Goal: Information Seeking & Learning: Learn about a topic

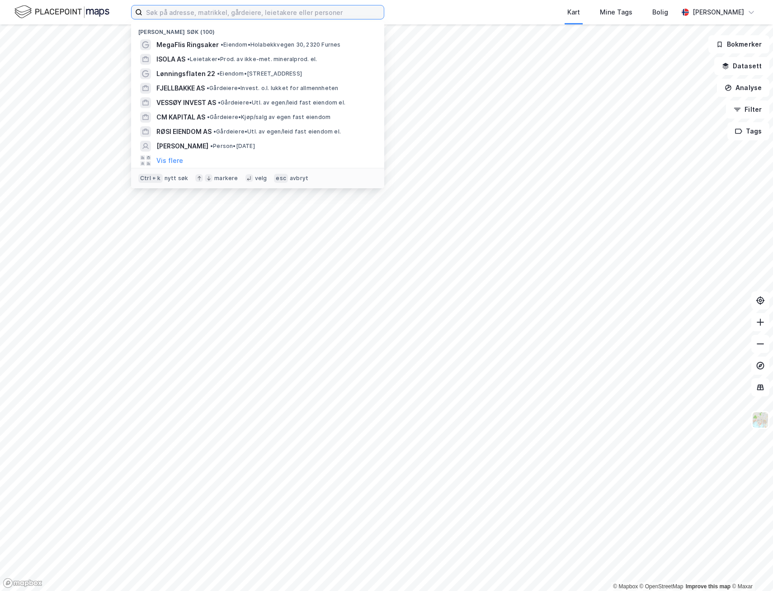
click at [192, 14] on input at bounding box center [263, 12] width 242 height 14
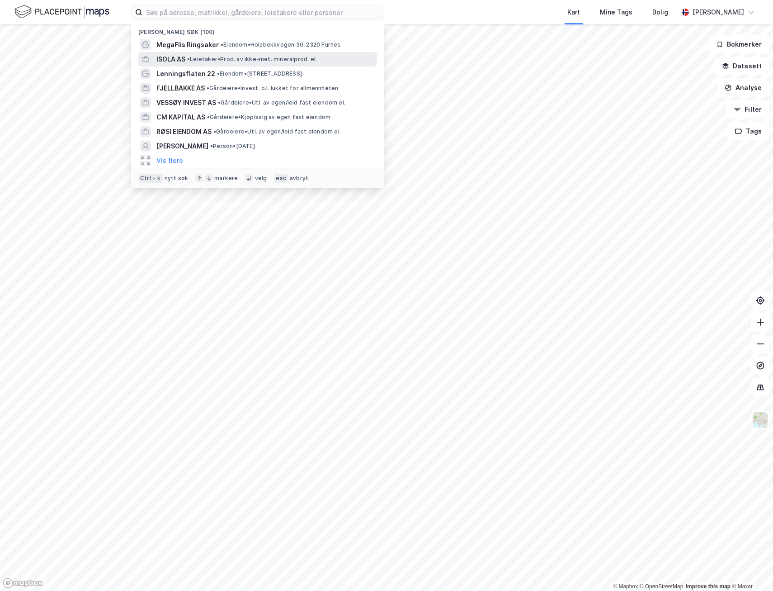
click at [190, 60] on span "•" at bounding box center [188, 59] width 3 height 7
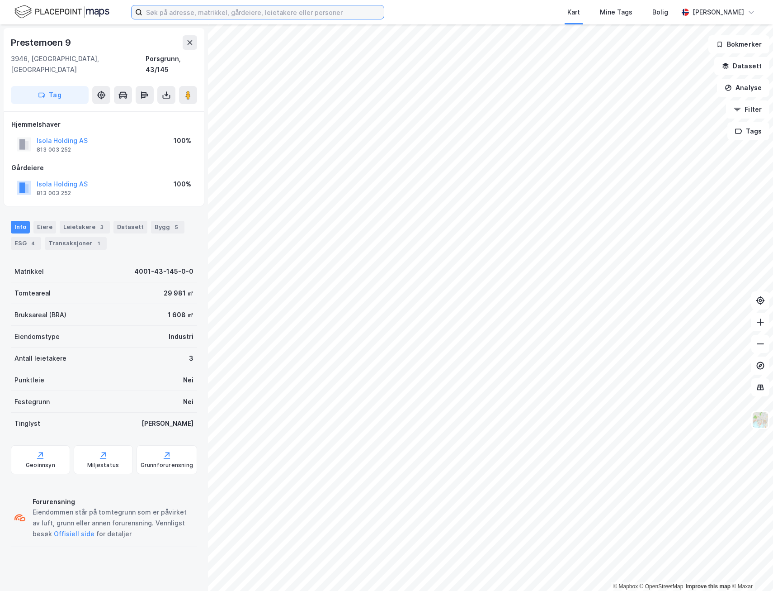
click at [186, 13] on input at bounding box center [263, 12] width 242 height 14
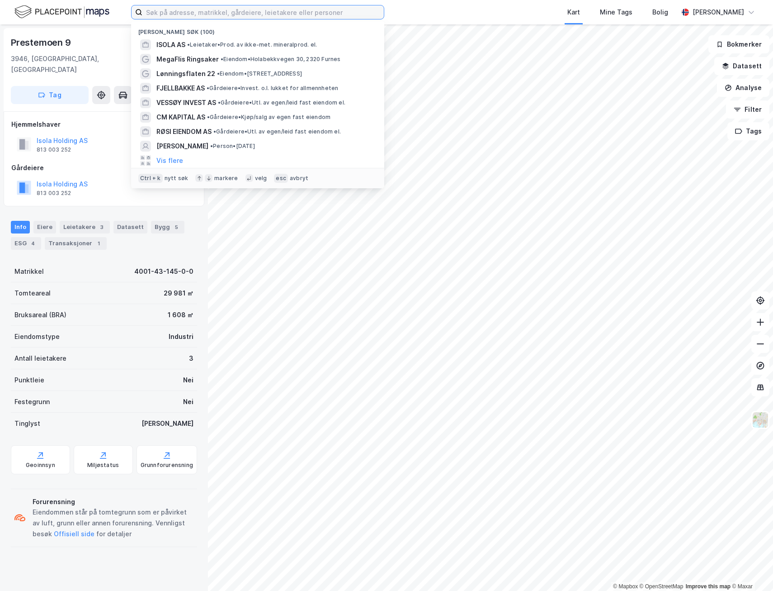
paste input "Ingeniør Rybergs gate 101 & 101A"
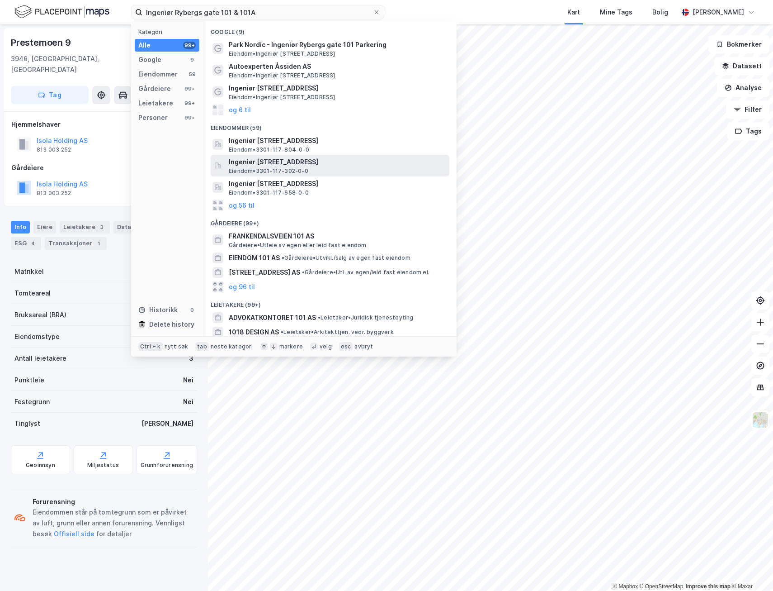
click at [265, 159] on span "Ingeniør [STREET_ADDRESS]" at bounding box center [337, 161] width 217 height 11
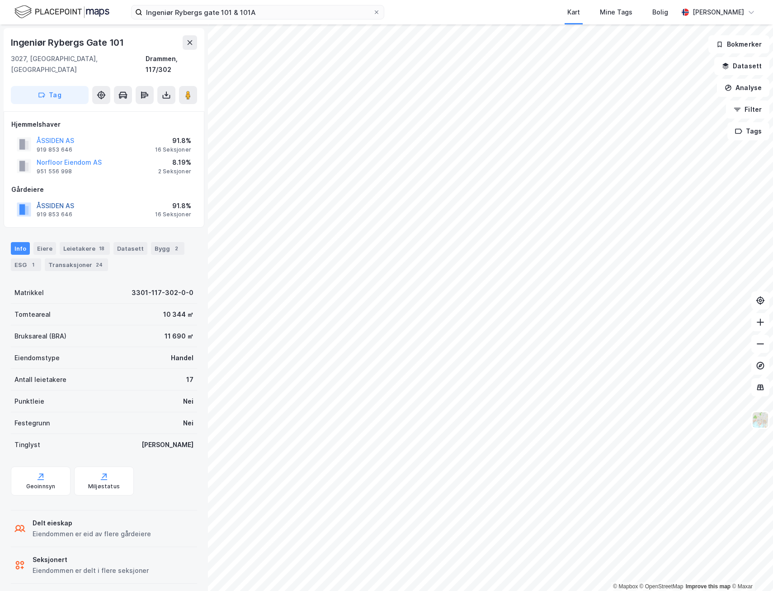
click at [0, 0] on button "ÅSSIDEN AS" at bounding box center [0, 0] width 0 height 0
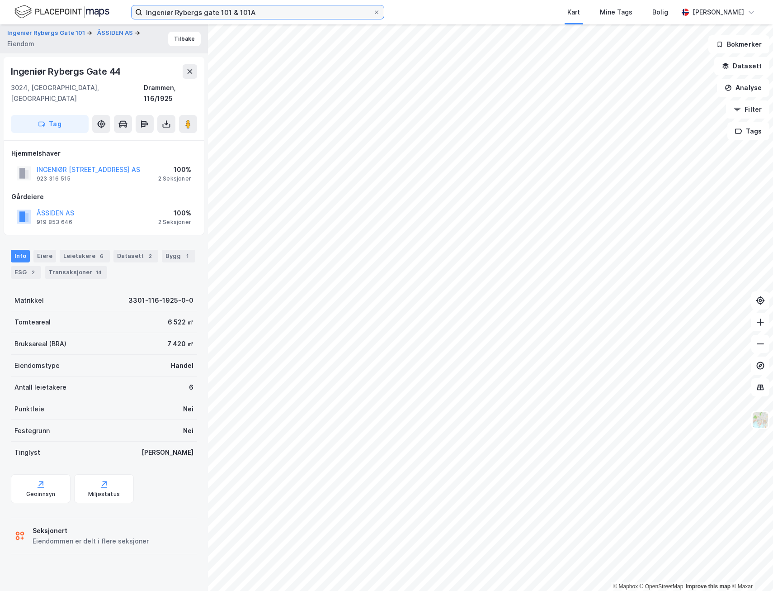
click at [243, 14] on input "Ingeniør Rybergs gate 101 & 101A" at bounding box center [257, 12] width 231 height 14
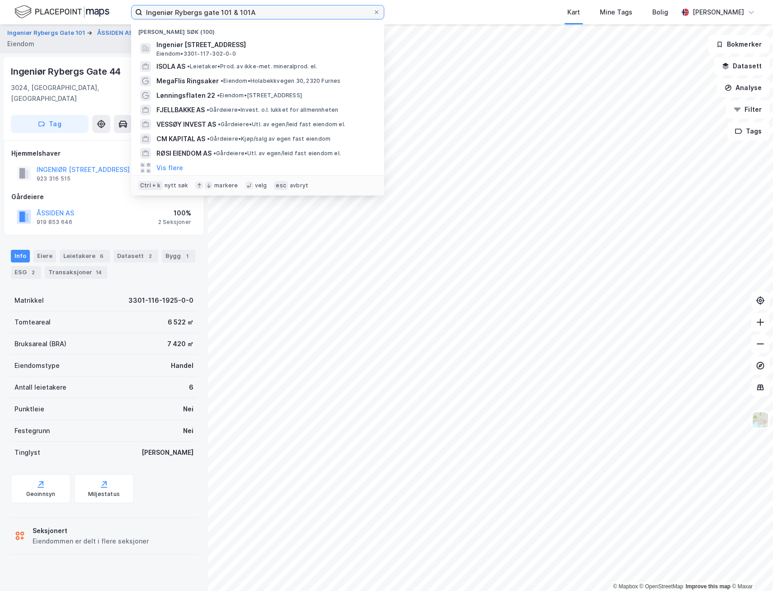
click at [243, 14] on input "Ingeniør Rybergs gate 101 & 101A" at bounding box center [257, 12] width 231 height 14
paste input "[PERSON_NAME] AS"
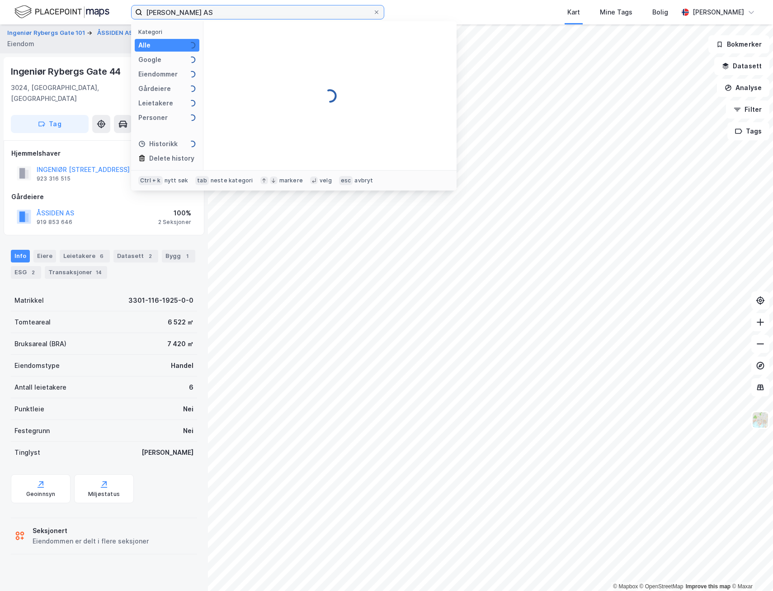
type input "[PERSON_NAME] AS"
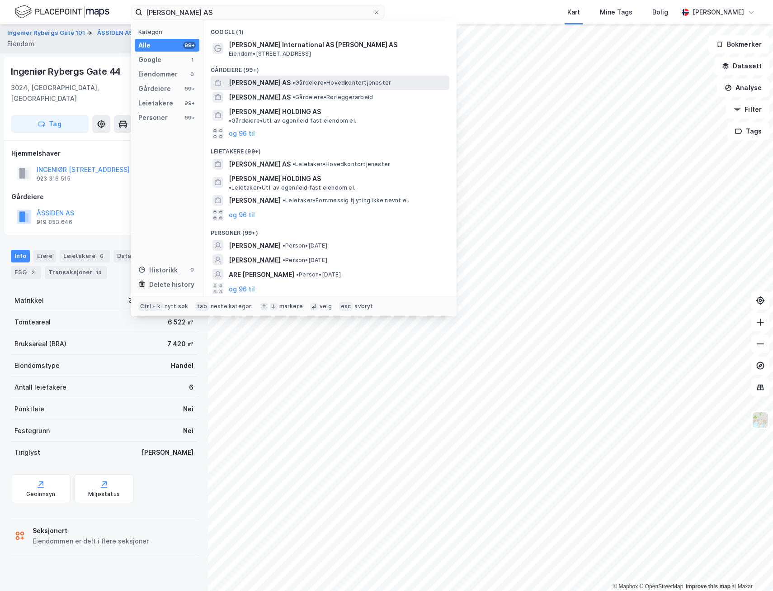
click at [260, 85] on span "[PERSON_NAME] AS" at bounding box center [260, 82] width 62 height 11
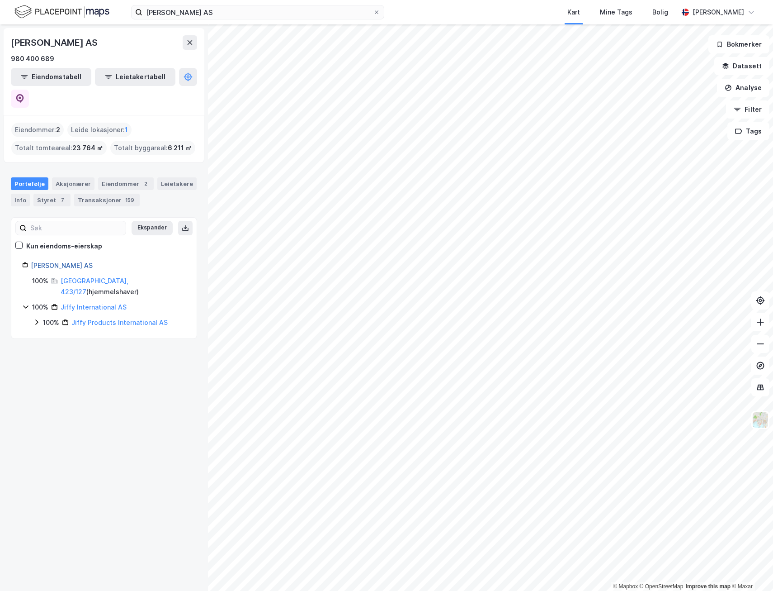
click at [69, 261] on link "[PERSON_NAME] AS" at bounding box center [62, 265] width 62 height 8
click at [98, 303] on link "Jiffy International AS" at bounding box center [94, 307] width 66 height 8
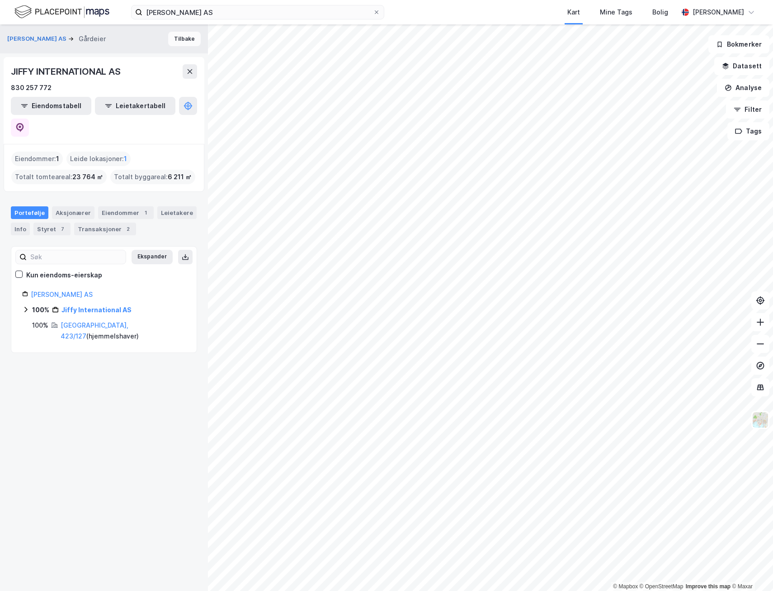
click at [180, 40] on button "Tilbake" at bounding box center [184, 39] width 33 height 14
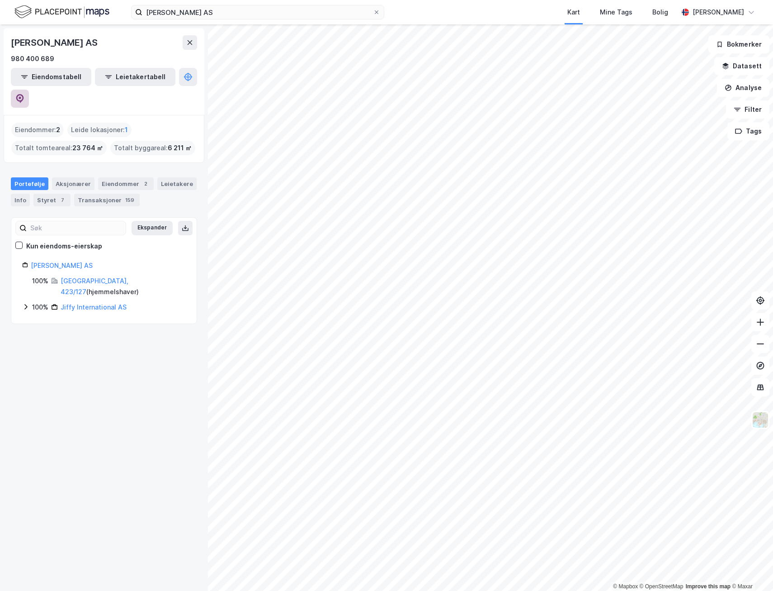
click at [29, 90] on button at bounding box center [20, 99] width 18 height 18
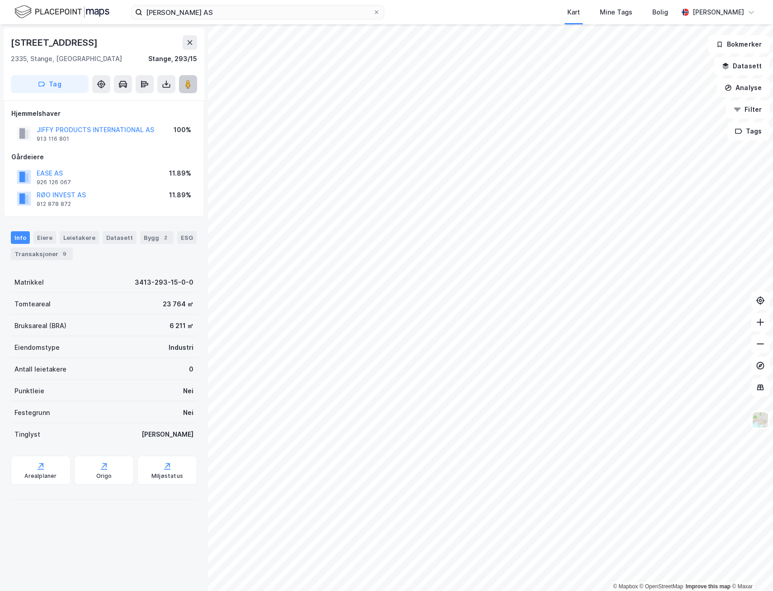
click at [182, 82] on button at bounding box center [188, 84] width 18 height 18
click at [168, 499] on div "© Mapbox © OpenStreetMap Improve this map © Maxar [STREET_ADDRESS], Innlandet S…" at bounding box center [386, 307] width 773 height 566
